Goal: Task Accomplishment & Management: Use online tool/utility

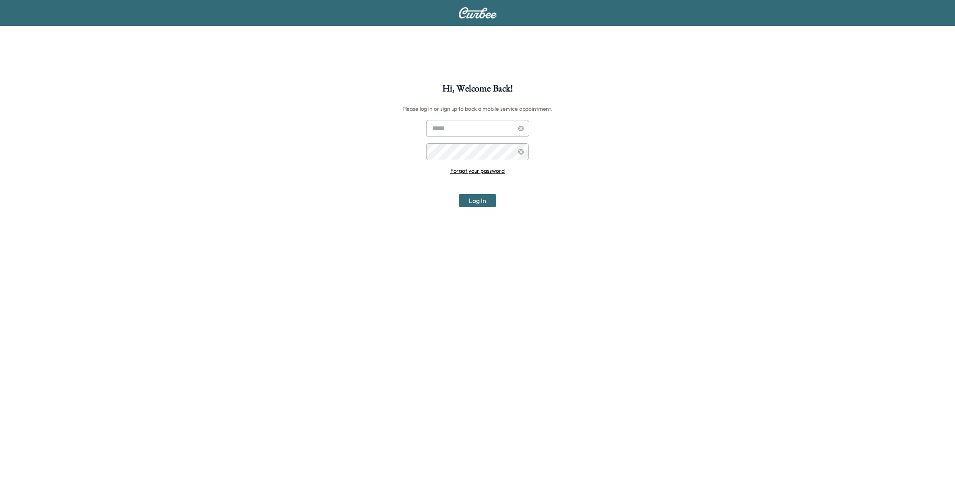
type input "**********"
click at [484, 203] on button "Log In" at bounding box center [477, 200] width 37 height 13
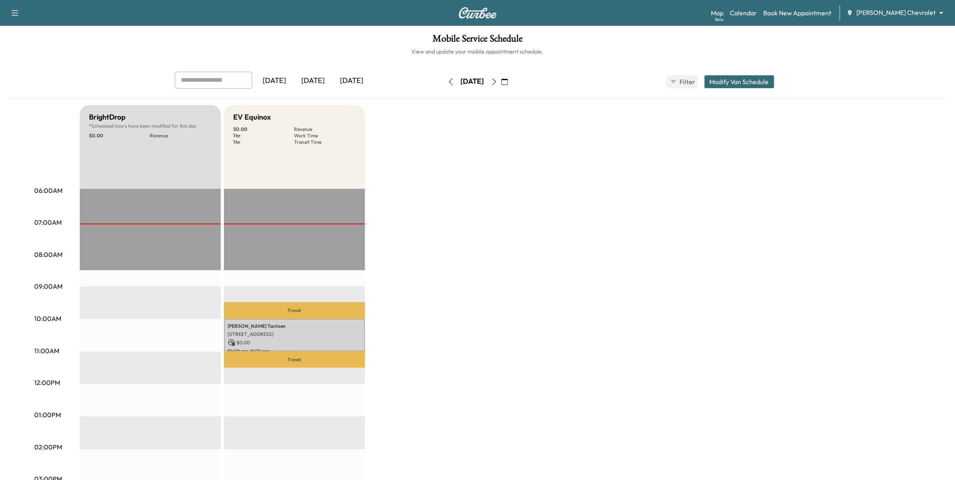
click at [508, 83] on icon "button" at bounding box center [505, 82] width 6 height 6
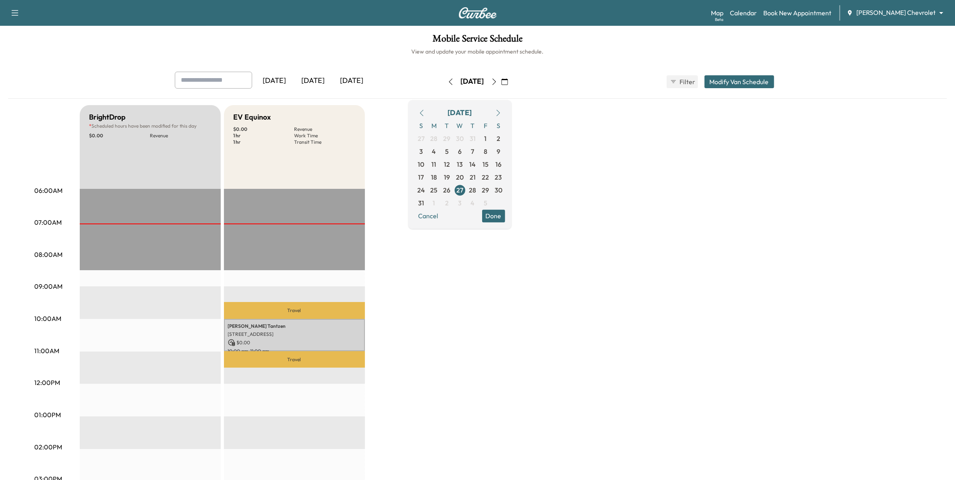
click at [502, 111] on icon "button" at bounding box center [498, 113] width 6 height 6
click at [441, 137] on span "1" at bounding box center [434, 138] width 13 height 13
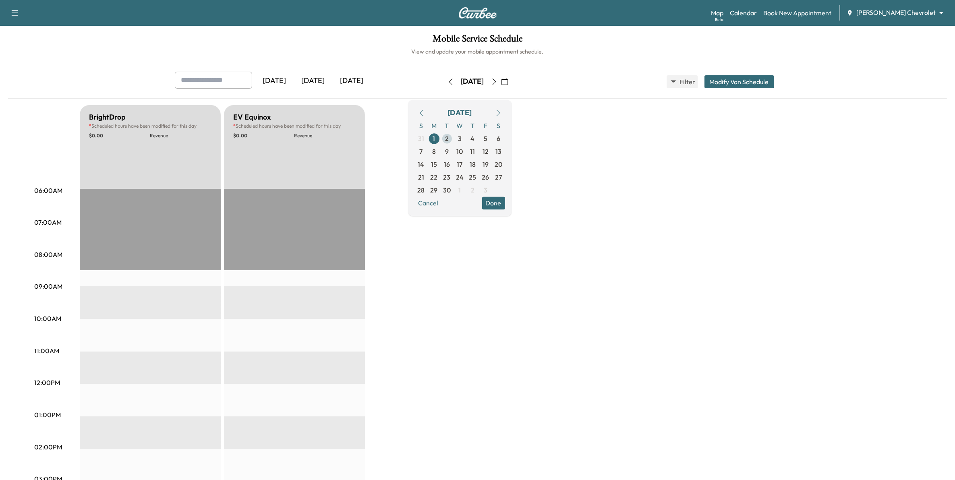
click at [449, 137] on span "2" at bounding box center [447, 139] width 4 height 10
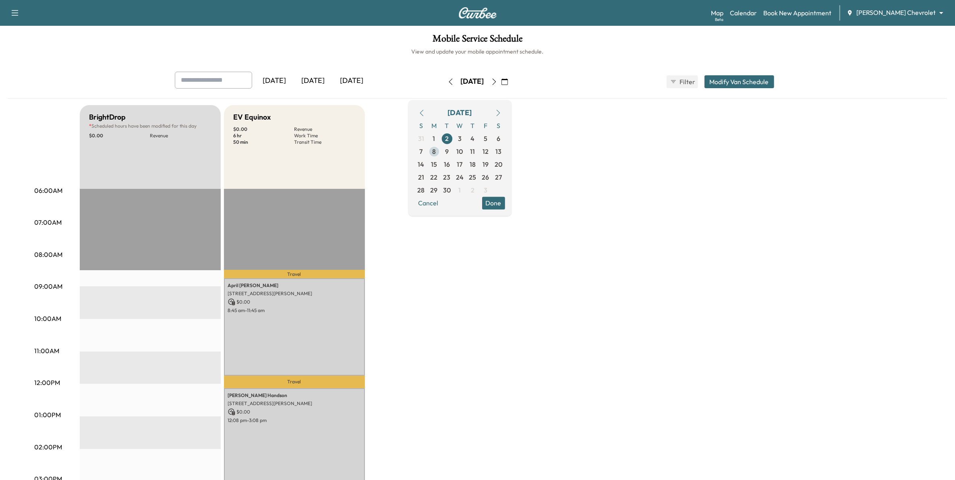
click at [441, 150] on span "8" at bounding box center [434, 151] width 13 height 13
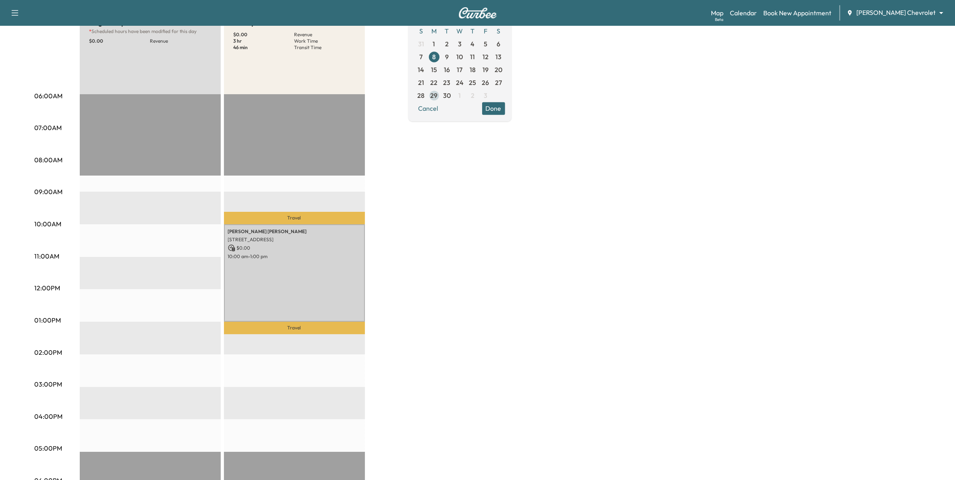
scroll to position [101, 0]
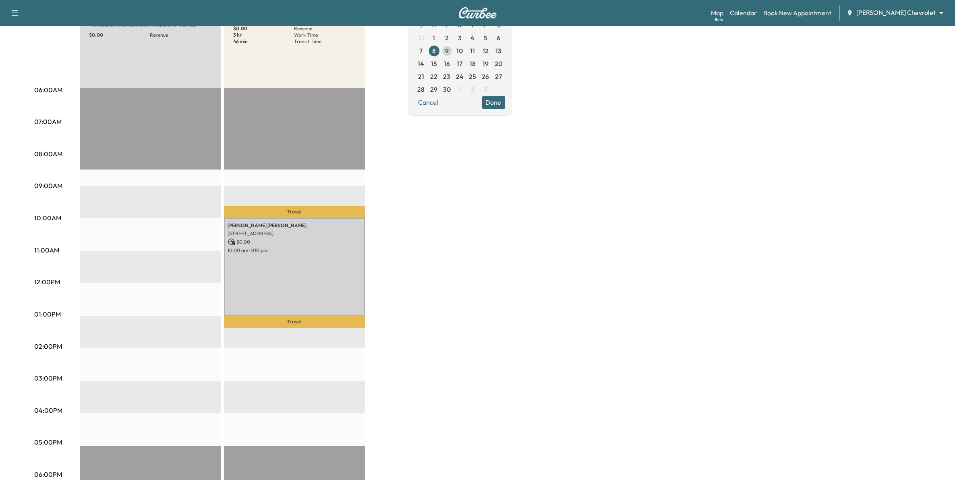
click at [449, 48] on span "9" at bounding box center [447, 51] width 4 height 10
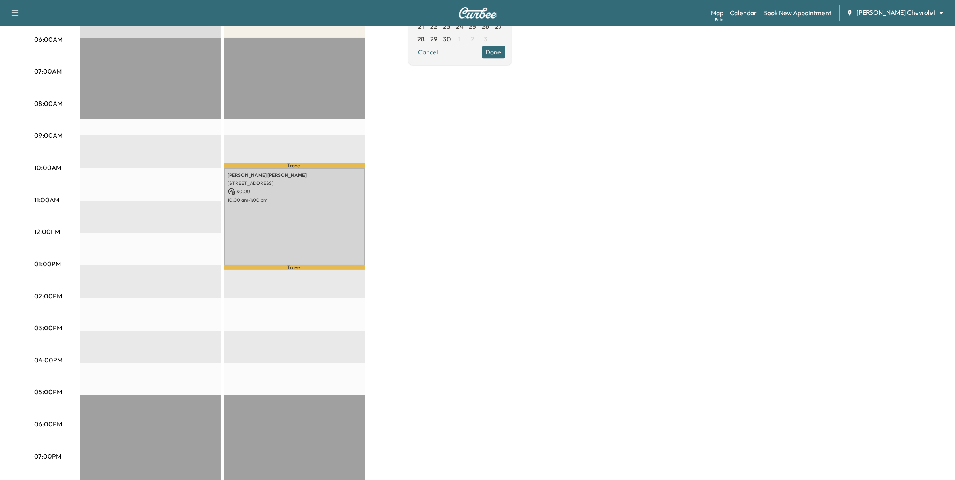
scroll to position [101, 0]
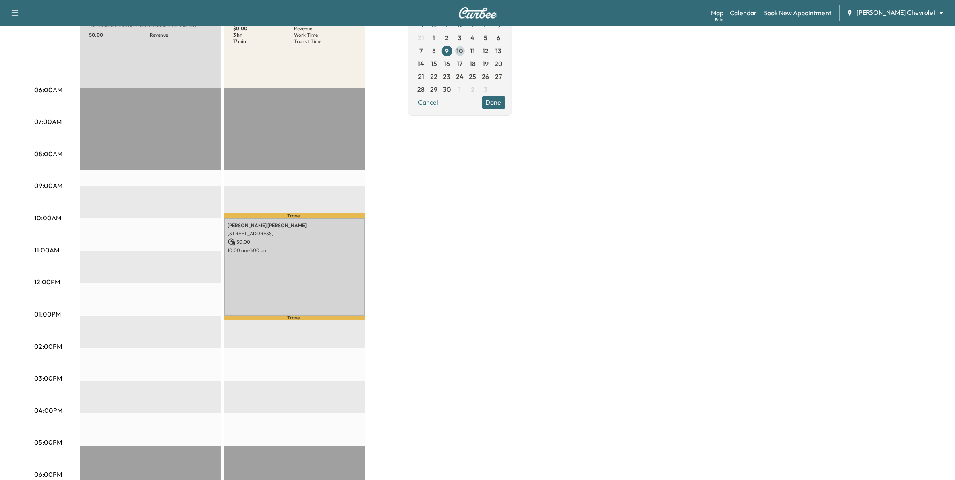
click at [463, 51] on span "10" at bounding box center [460, 51] width 6 height 10
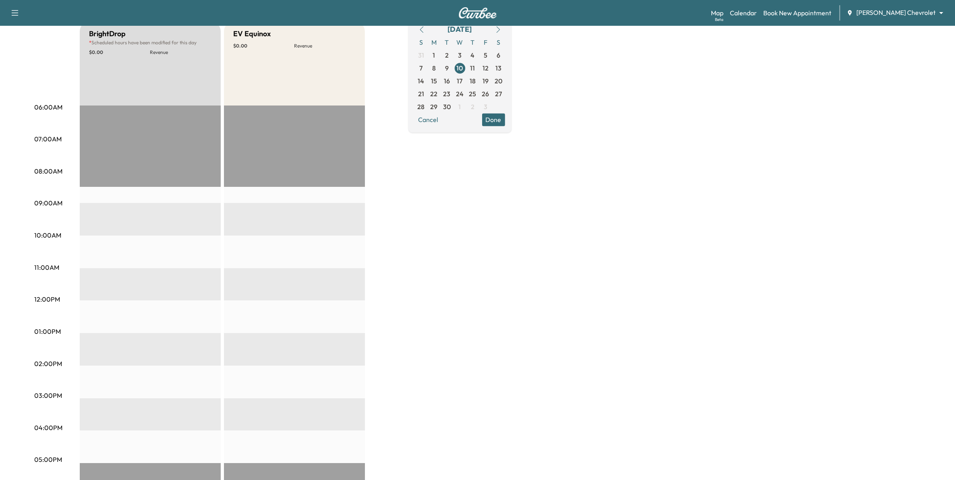
scroll to position [50, 0]
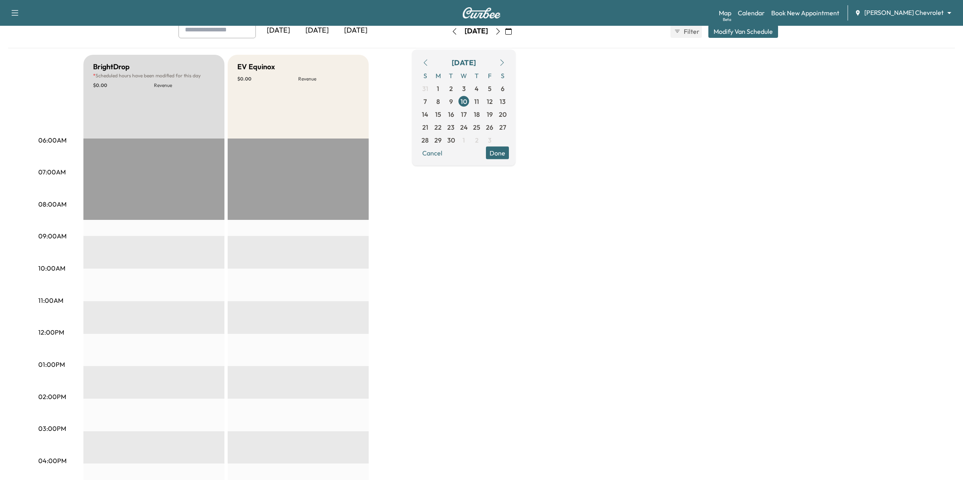
click at [886, 15] on body "Support Log Out Map Beta Calendar Book New Appointment [PERSON_NAME] Chevrolet …" at bounding box center [481, 190] width 963 height 480
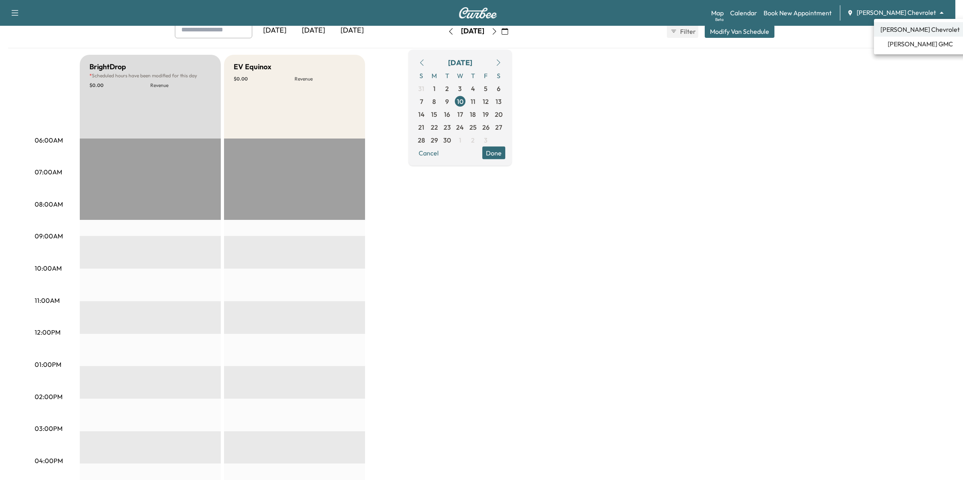
click at [887, 43] on li "[PERSON_NAME] GMC" at bounding box center [920, 44] width 92 height 15
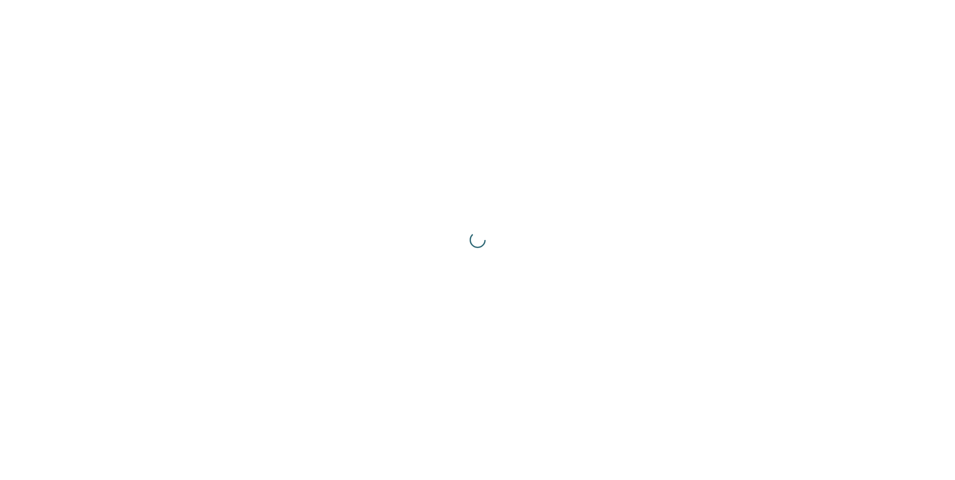
scroll to position [0, 0]
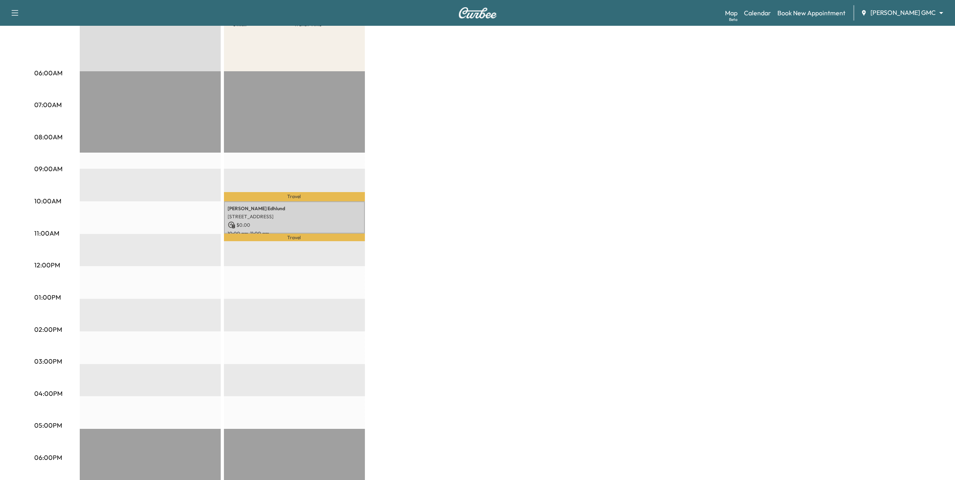
scroll to position [151, 0]
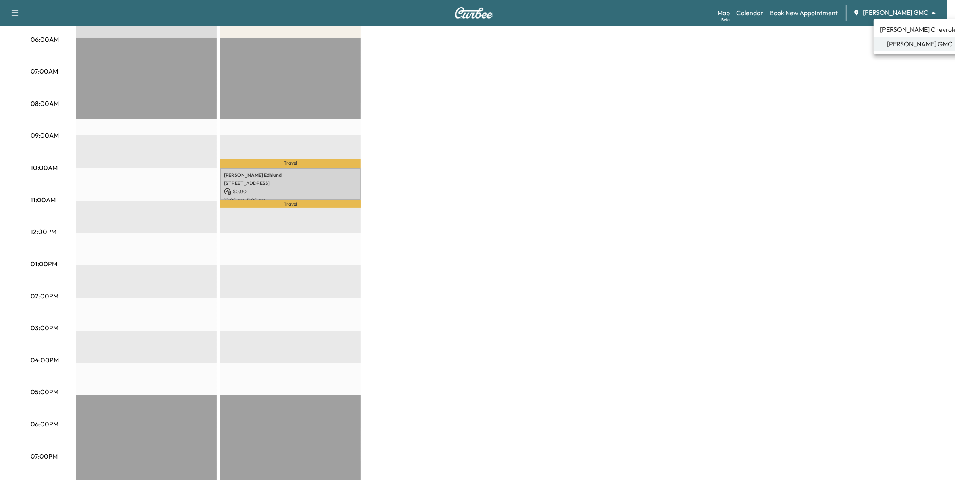
click at [893, 14] on body "Support Log Out Map Beta Calendar Book New Appointment [PERSON_NAME] GMC ******…" at bounding box center [477, 89] width 955 height 480
click at [892, 25] on span "[PERSON_NAME] Chevrolet" at bounding box center [919, 30] width 79 height 10
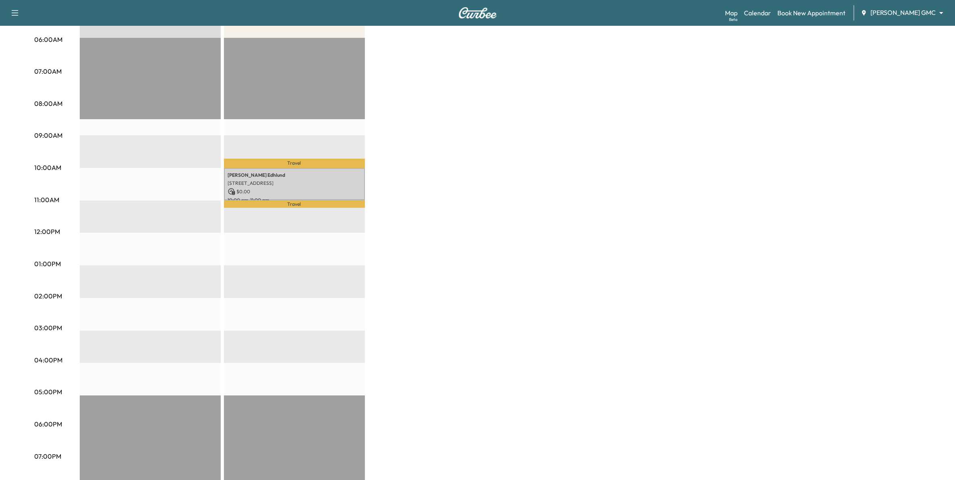
scroll to position [0, 0]
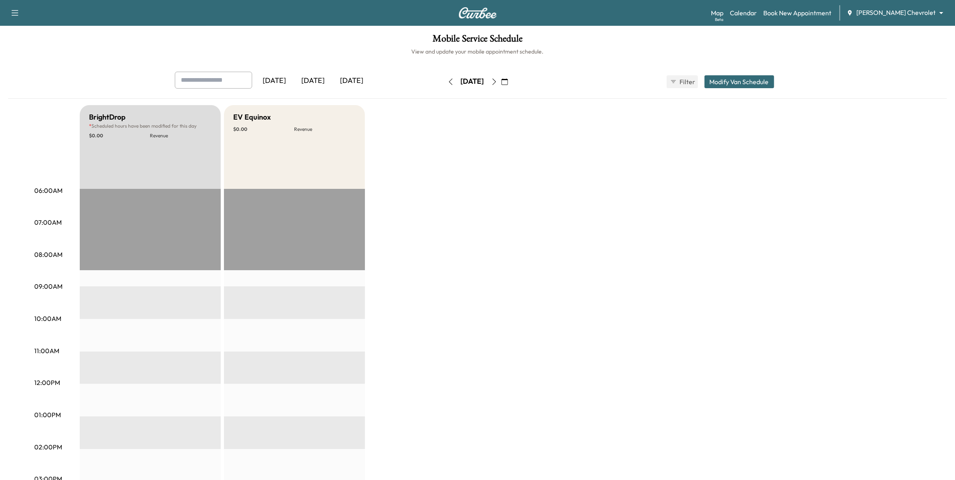
click at [512, 81] on button "button" at bounding box center [505, 81] width 14 height 13
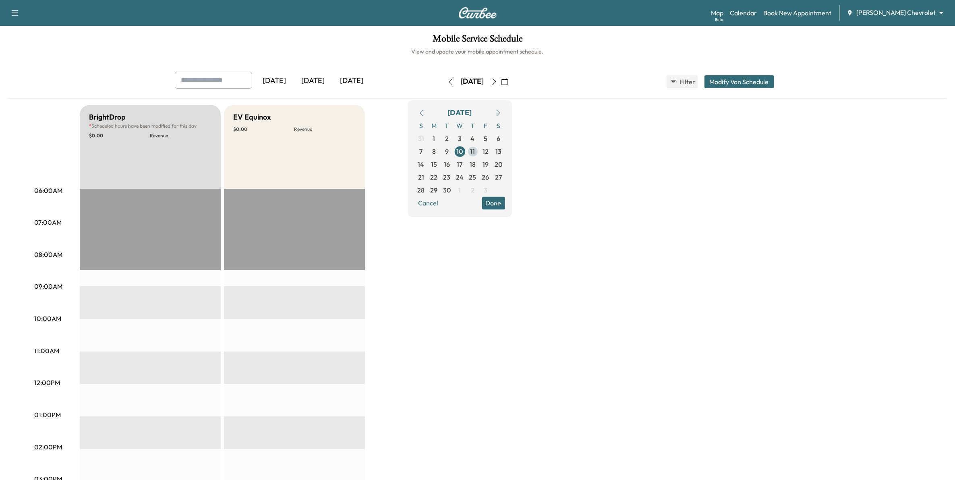
click at [475, 151] on span "11" at bounding box center [473, 152] width 5 height 10
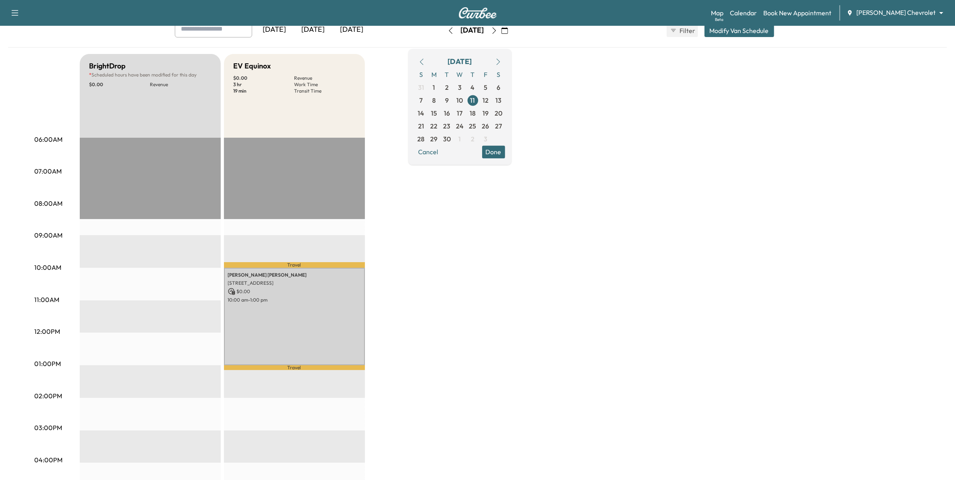
scroll to position [50, 0]
click at [492, 100] on span "12" at bounding box center [485, 101] width 13 height 13
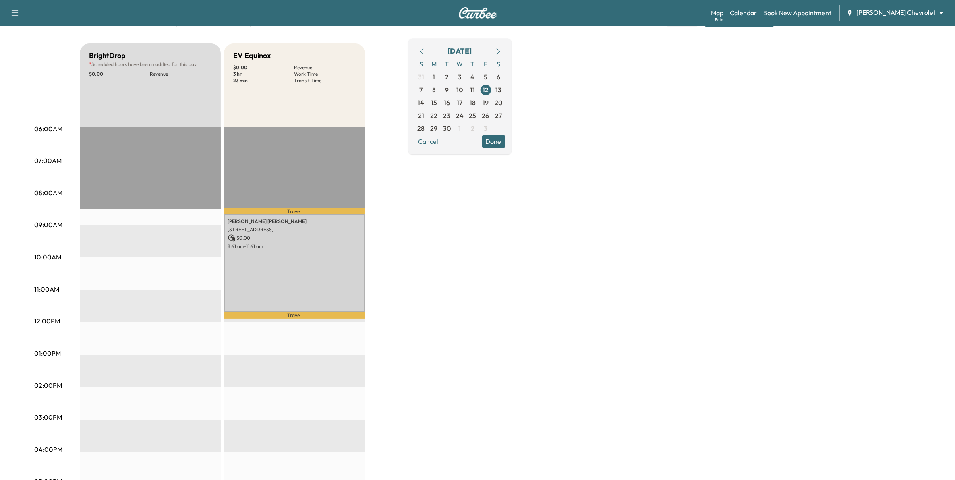
scroll to position [50, 0]
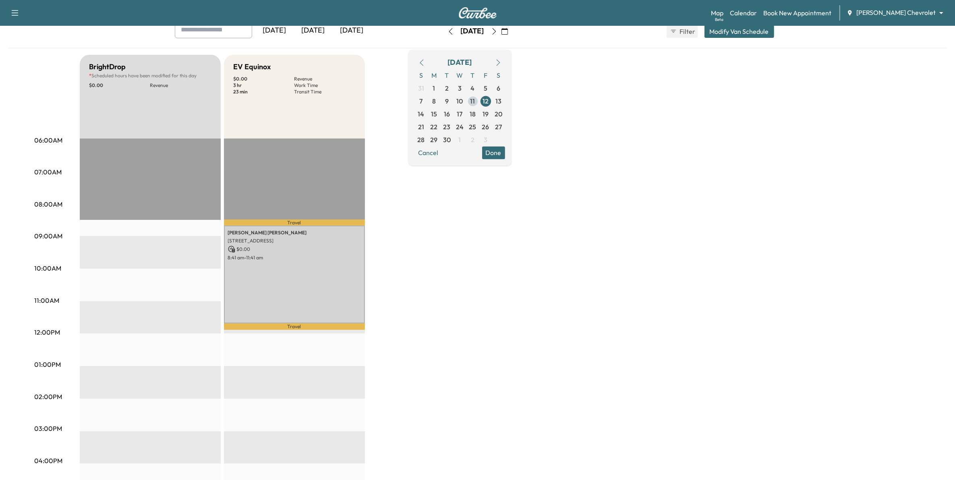
click at [479, 100] on span "11" at bounding box center [473, 101] width 13 height 13
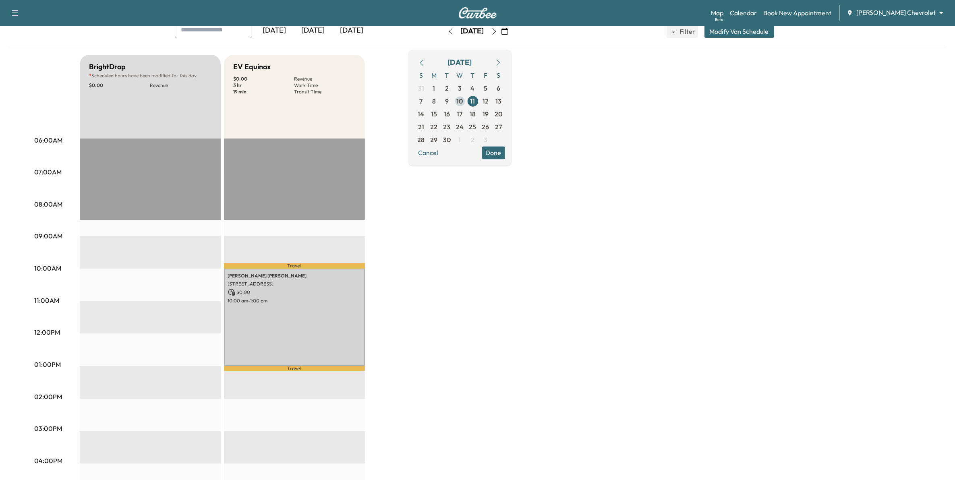
click at [463, 101] on span "10" at bounding box center [460, 101] width 6 height 10
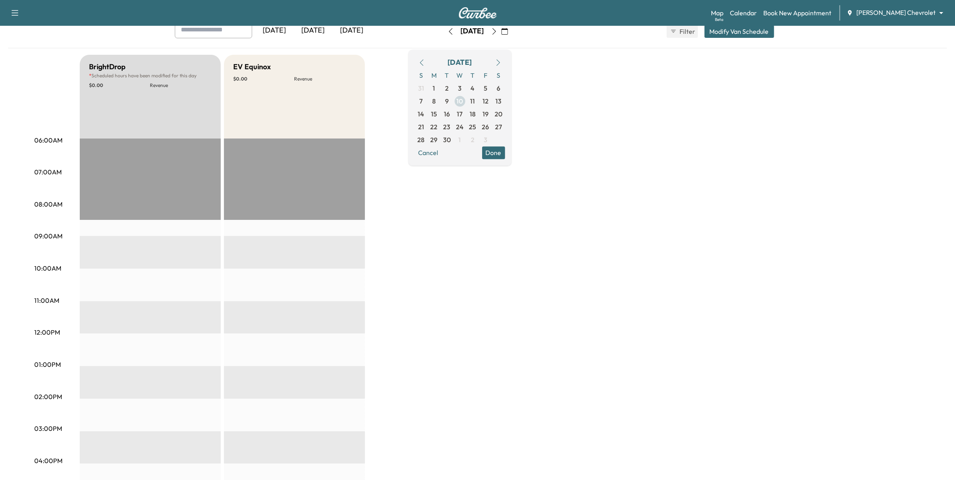
click at [454, 106] on span "9" at bounding box center [447, 101] width 13 height 13
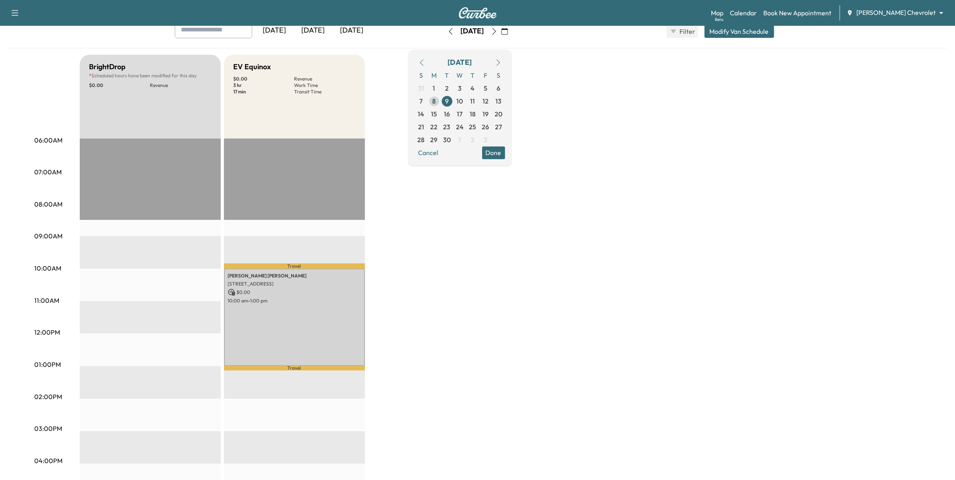
click at [441, 100] on span "8" at bounding box center [434, 101] width 13 height 13
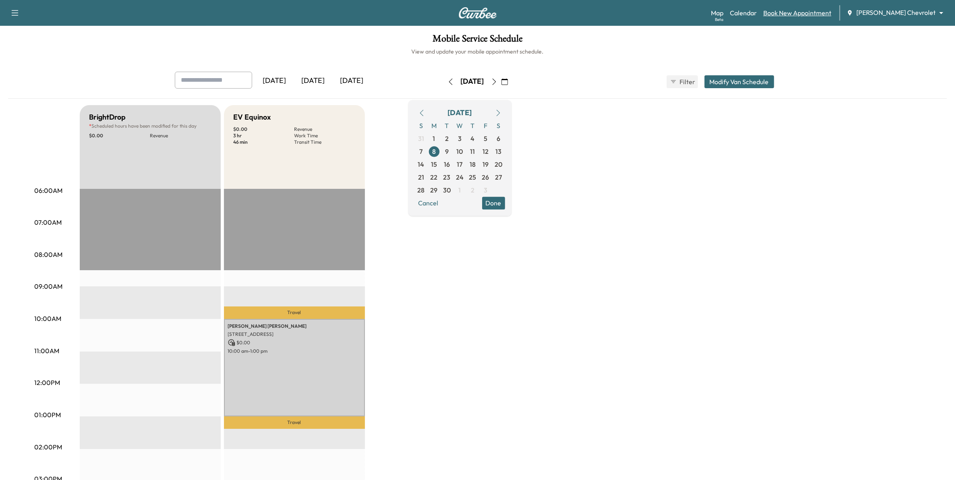
click at [815, 10] on link "Book New Appointment" at bounding box center [798, 13] width 68 height 10
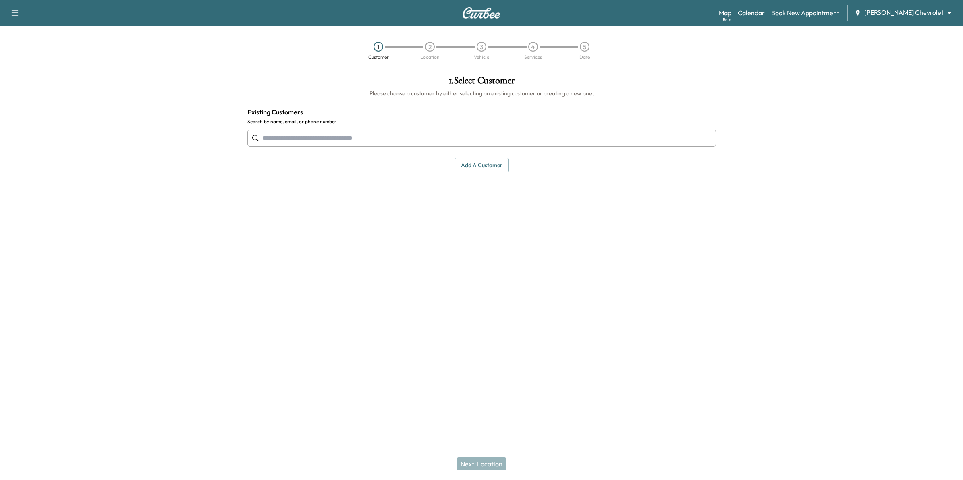
click at [458, 136] on input "text" at bounding box center [481, 138] width 469 height 17
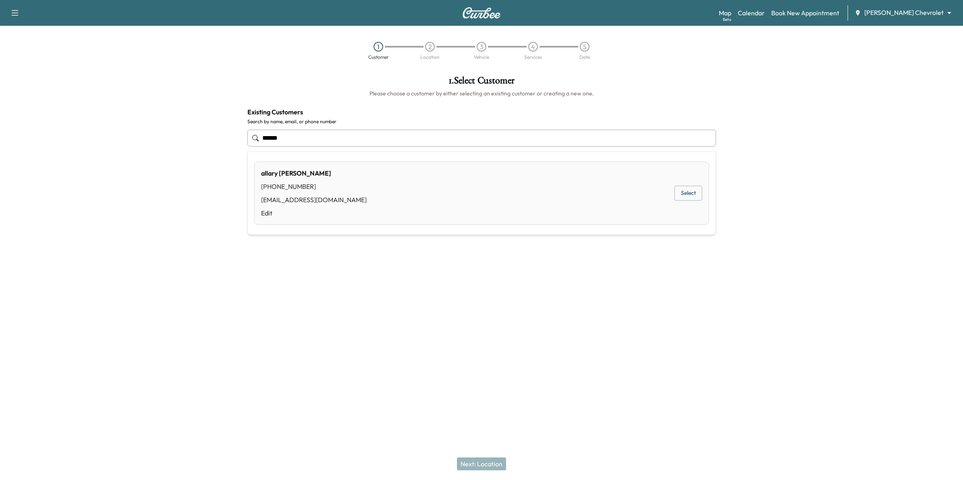
click at [682, 194] on button "Select" at bounding box center [689, 193] width 28 height 15
type input "**********"
click at [490, 463] on button "Next: Location" at bounding box center [481, 464] width 49 height 13
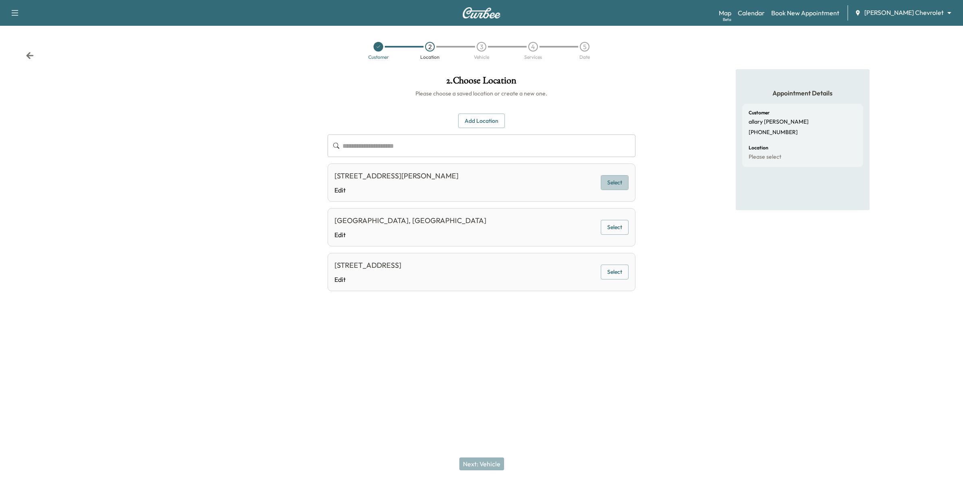
click at [616, 186] on button "Select" at bounding box center [615, 182] width 28 height 15
click at [491, 466] on button "Next: Vehicle" at bounding box center [481, 464] width 45 height 13
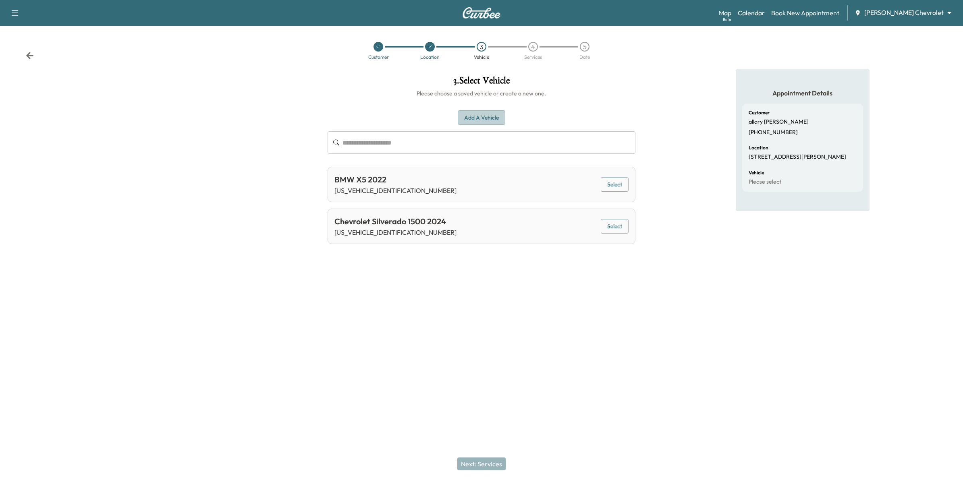
click at [490, 120] on button "Add a Vehicle" at bounding box center [482, 117] width 48 height 15
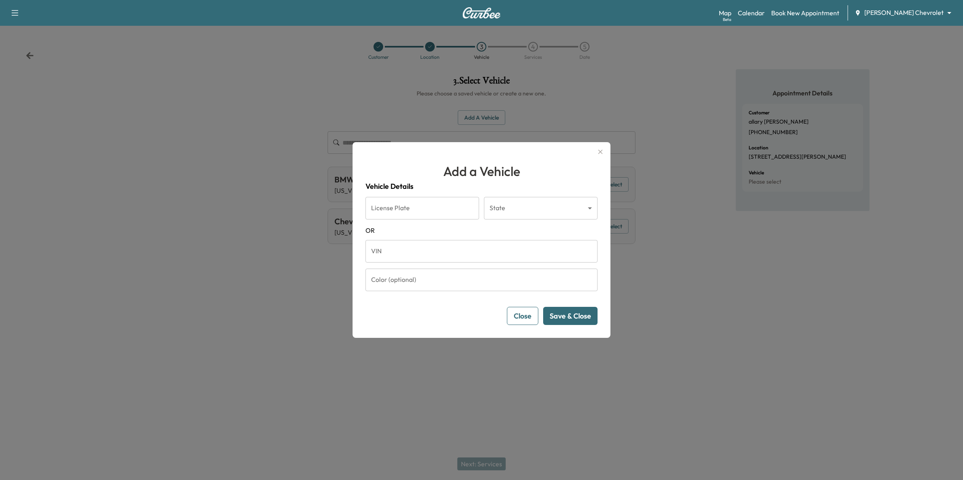
click at [437, 210] on input "License Plate" at bounding box center [422, 208] width 114 height 23
paste input "*******"
type input "*******"
click at [571, 318] on button "Save & Close" at bounding box center [570, 316] width 54 height 18
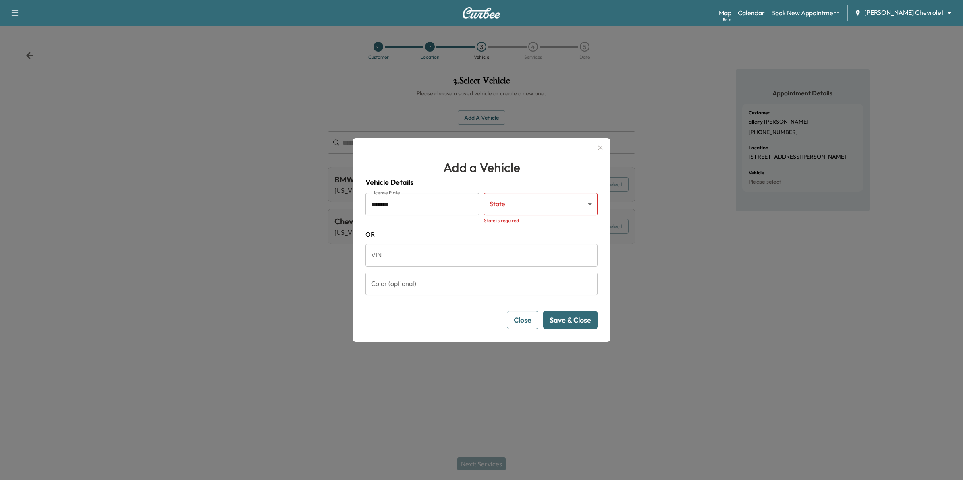
click at [573, 210] on body "Support Log Out Map Beta Calendar Book New Appointment [PERSON_NAME] Chevrolet …" at bounding box center [481, 240] width 963 height 480
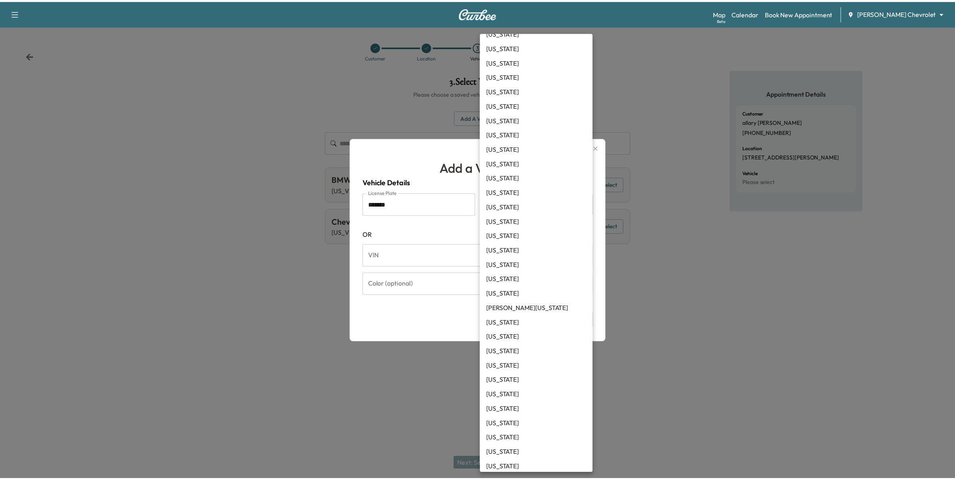
scroll to position [101, 0]
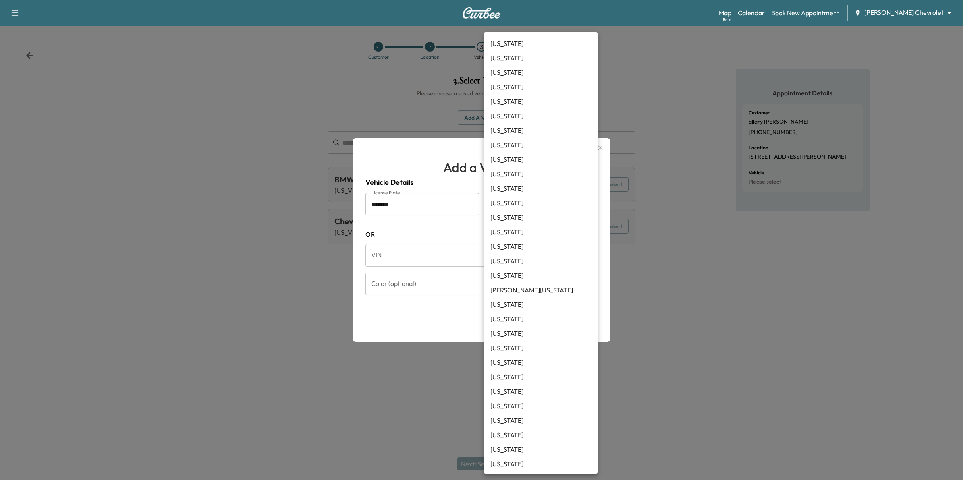
click at [531, 347] on li "[US_STATE]" at bounding box center [541, 348] width 114 height 15
type input "**"
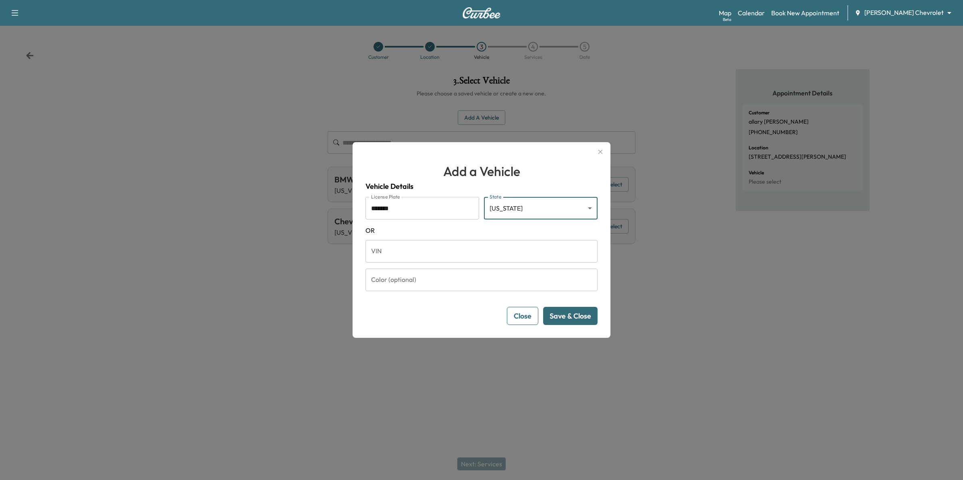
click at [575, 311] on button "Save & Close" at bounding box center [570, 316] width 54 height 18
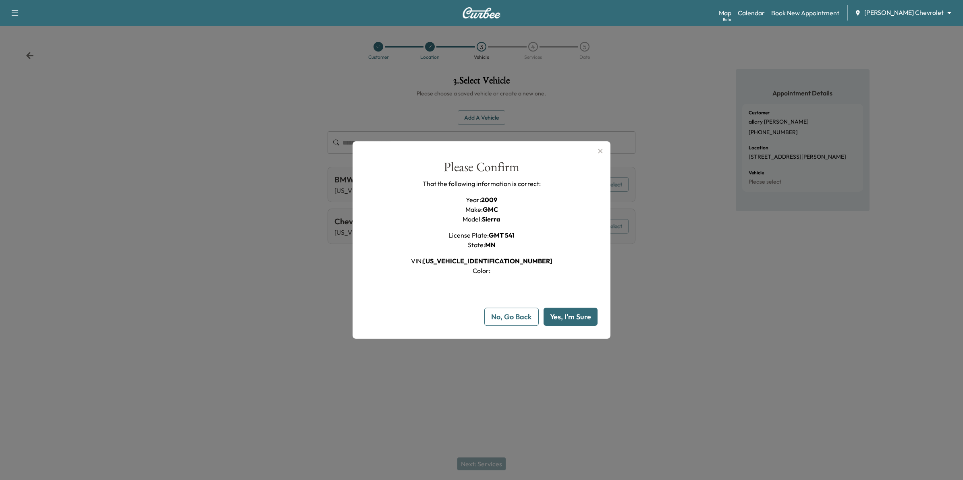
click at [521, 311] on button "No, Go Back" at bounding box center [511, 317] width 54 height 18
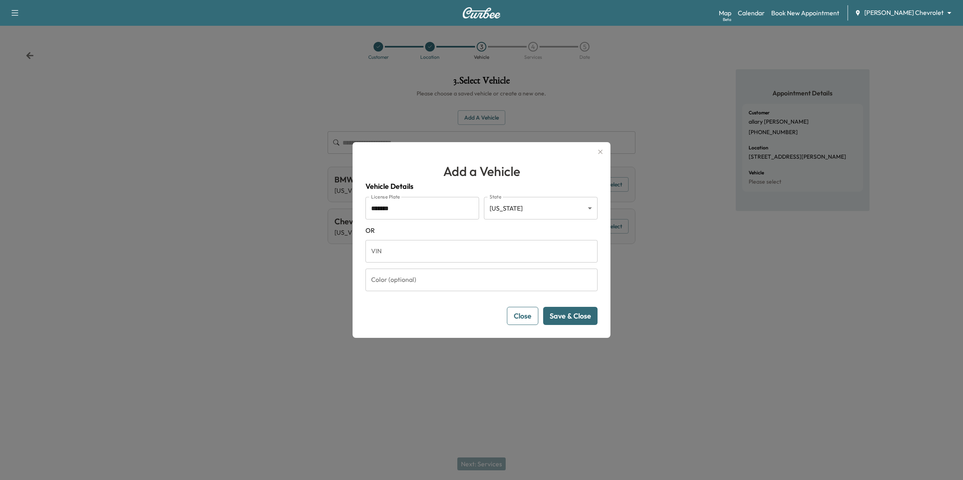
click at [511, 317] on button "Close" at bounding box center [522, 316] width 31 height 18
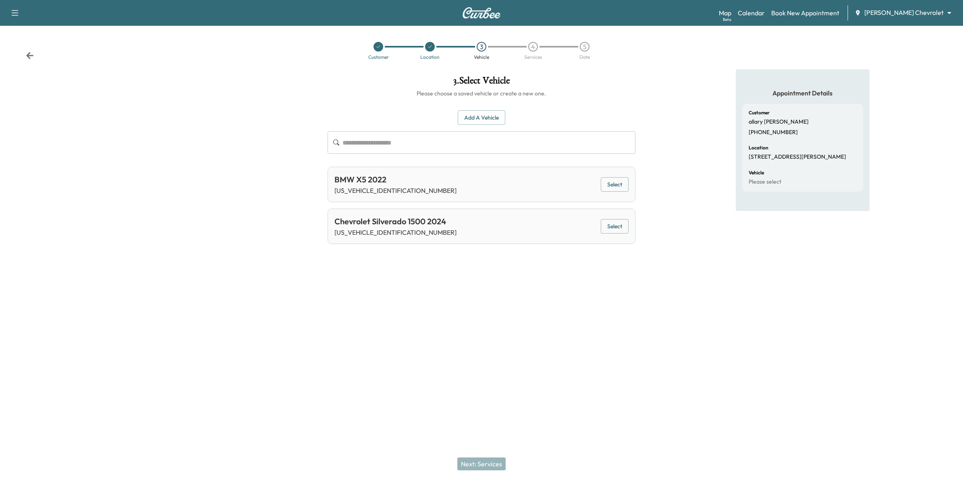
click at [30, 56] on icon at bounding box center [30, 56] width 8 height 8
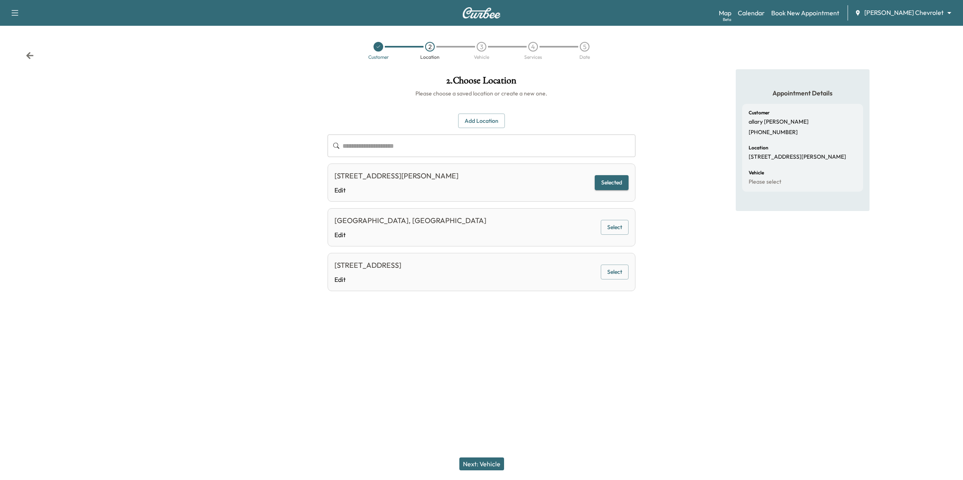
click at [25, 54] on div "Customer 2 Location 3 Vehicle 4 Services 5 Date" at bounding box center [481, 50] width 963 height 37
click at [31, 54] on icon at bounding box center [30, 56] width 8 height 8
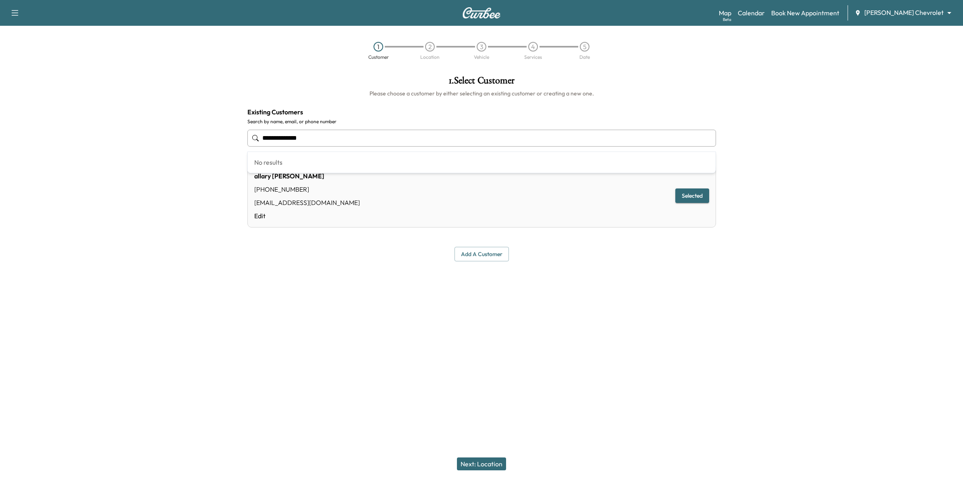
drag, startPoint x: 370, startPoint y: 135, endPoint x: 164, endPoint y: 126, distance: 206.1
click at [164, 126] on div "**********" at bounding box center [481, 189] width 963 height 240
type input "**********"
click at [496, 260] on button "Add a customer" at bounding box center [482, 254] width 54 height 15
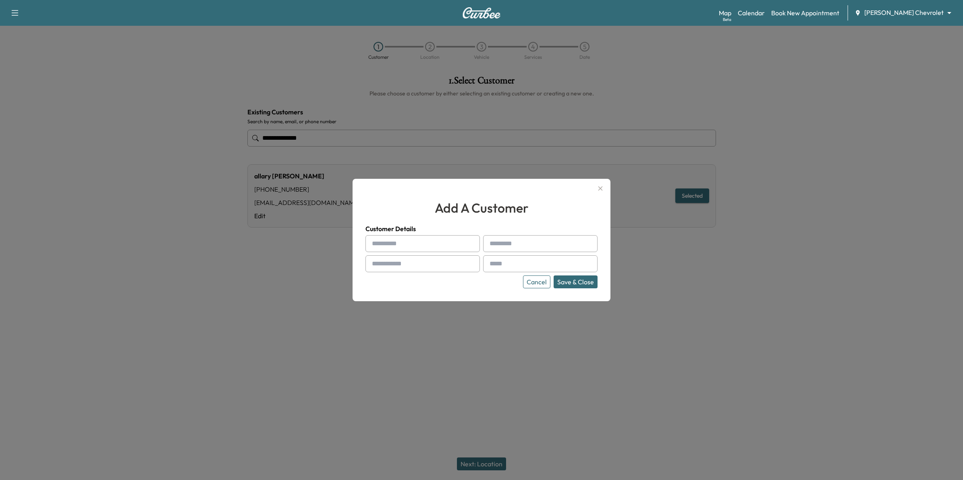
click at [536, 285] on button "Cancel" at bounding box center [536, 282] width 27 height 13
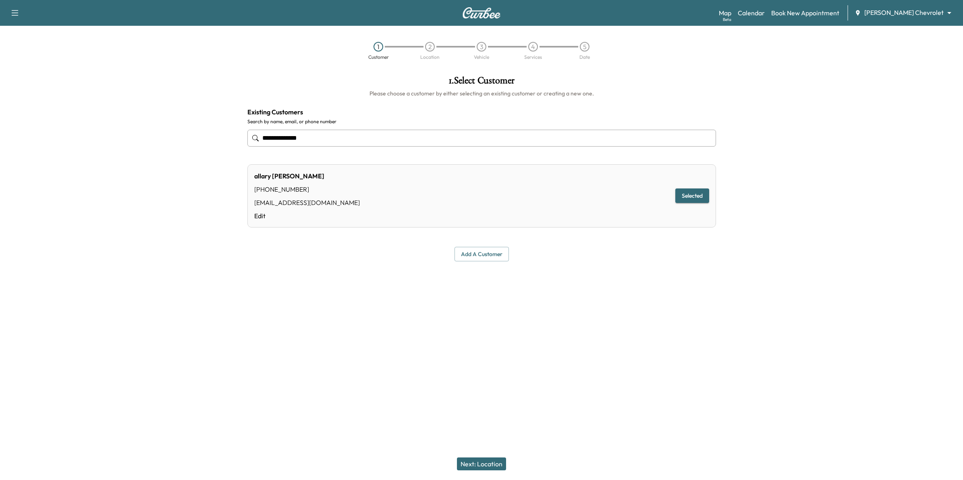
click at [493, 459] on button "Next: Location" at bounding box center [481, 464] width 49 height 13
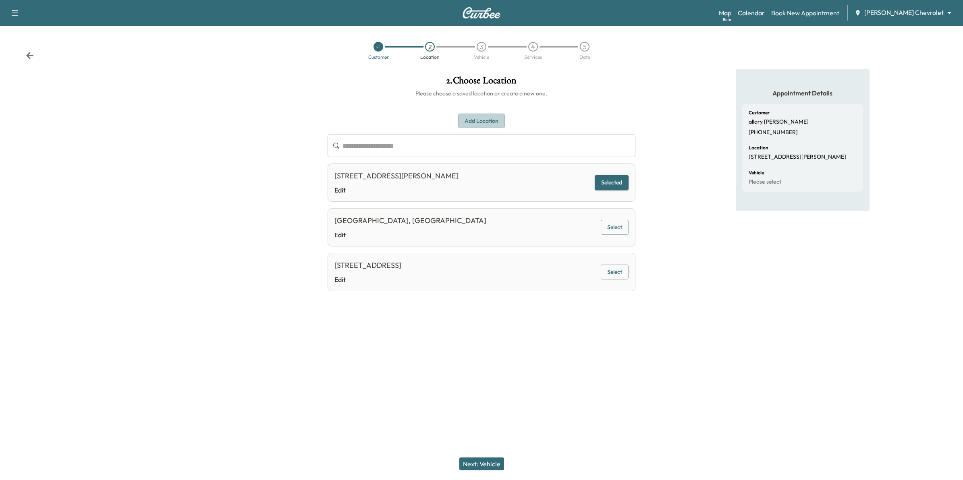
click at [475, 125] on button "Add Location" at bounding box center [481, 121] width 47 height 15
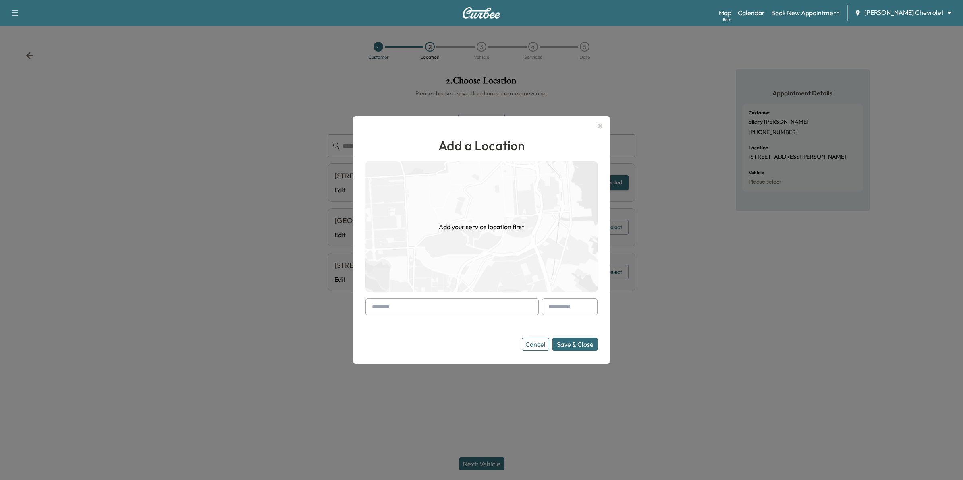
click at [395, 307] on input "text" at bounding box center [451, 307] width 173 height 17
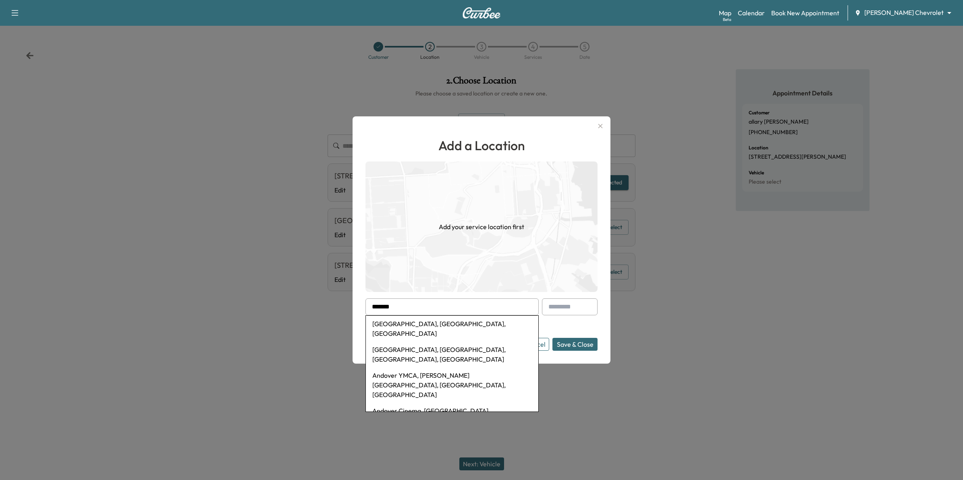
click at [382, 322] on li "[GEOGRAPHIC_DATA], [GEOGRAPHIC_DATA], [GEOGRAPHIC_DATA]" at bounding box center [452, 329] width 172 height 26
type input "**********"
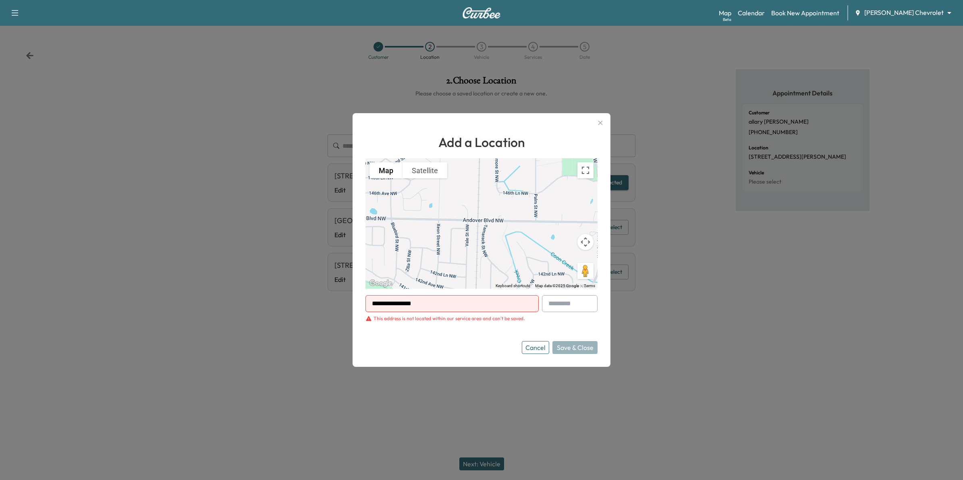
click at [539, 350] on button "Cancel" at bounding box center [535, 347] width 27 height 13
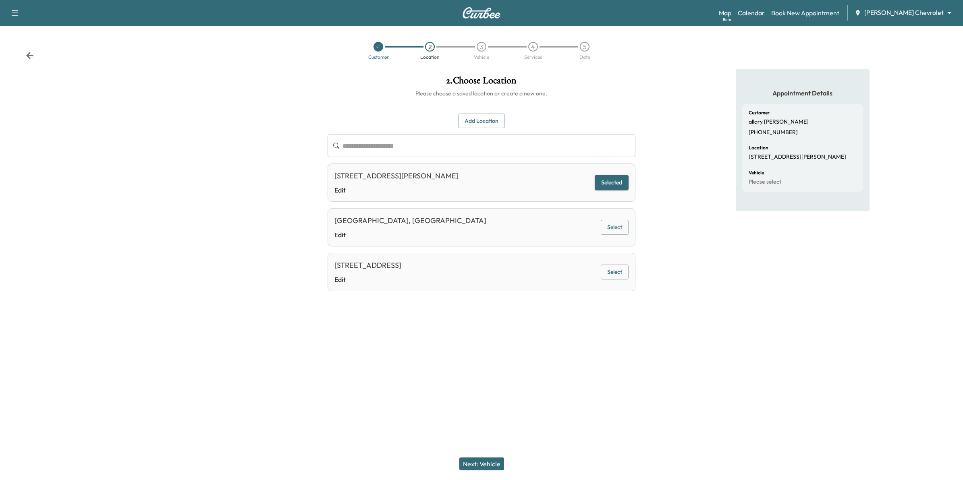
click at [29, 55] on icon at bounding box center [30, 56] width 8 height 8
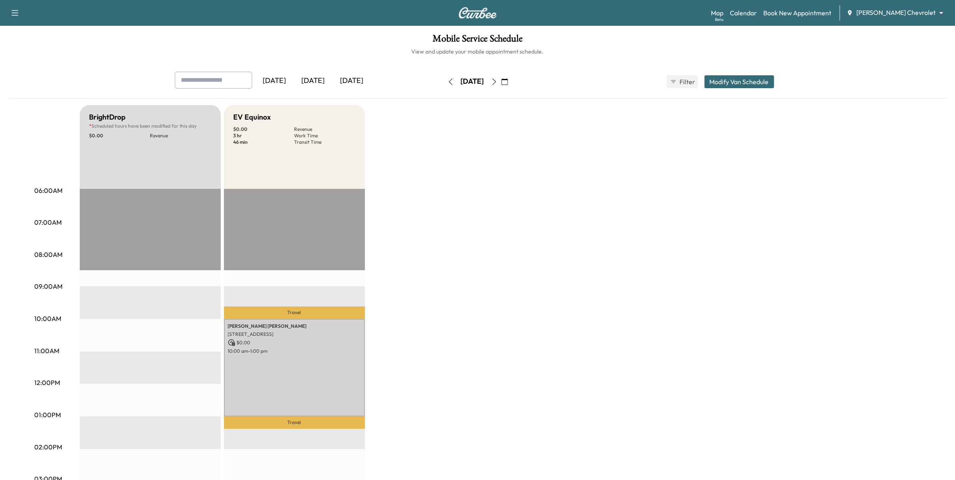
click at [508, 79] on icon "button" at bounding box center [505, 82] width 6 height 6
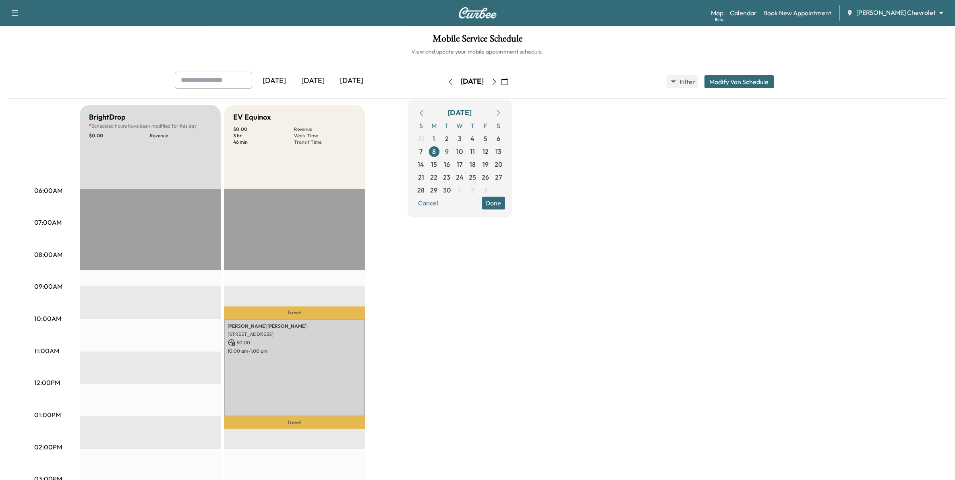
click at [425, 116] on icon "button" at bounding box center [422, 113] width 6 height 6
click at [490, 188] on span "29" at bounding box center [485, 190] width 7 height 10
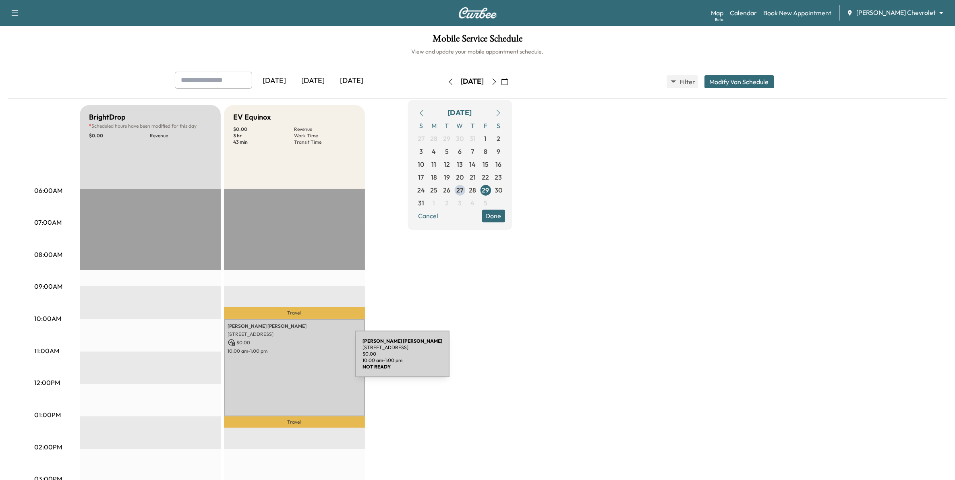
click at [295, 359] on div "[PERSON_NAME] [STREET_ADDRESS] $ 0.00 10:00 am - 1:00 pm" at bounding box center [294, 368] width 141 height 98
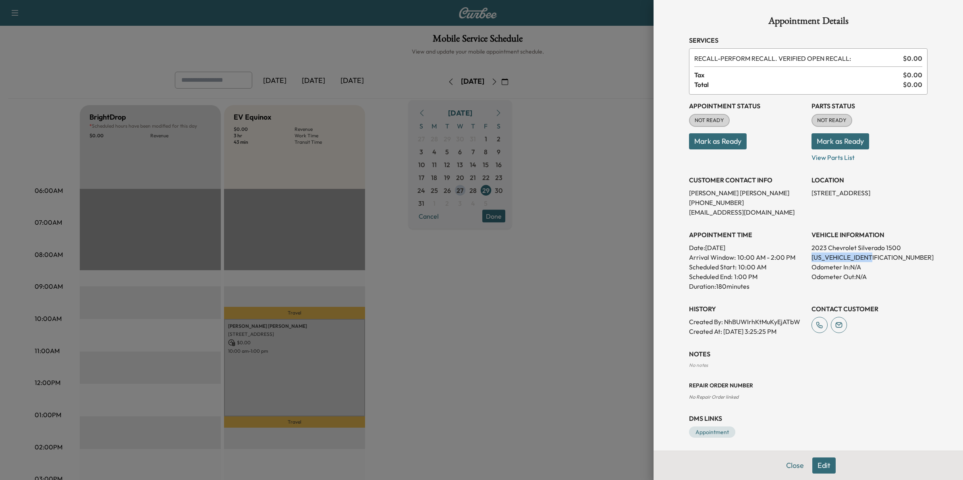
drag, startPoint x: 876, startPoint y: 257, endPoint x: 804, endPoint y: 258, distance: 71.3
click at [812, 258] on p "[US_VEHICLE_IDENTIFICATION_NUMBER]" at bounding box center [870, 258] width 116 height 10
drag, startPoint x: 804, startPoint y: 258, endPoint x: 809, endPoint y: 256, distance: 5.1
copy p "[US_VEHICLE_IDENTIFICATION_NUMBER]"
click at [569, 292] on div at bounding box center [481, 240] width 963 height 480
